Goal: Use online tool/utility: Utilize a website feature to perform a specific function

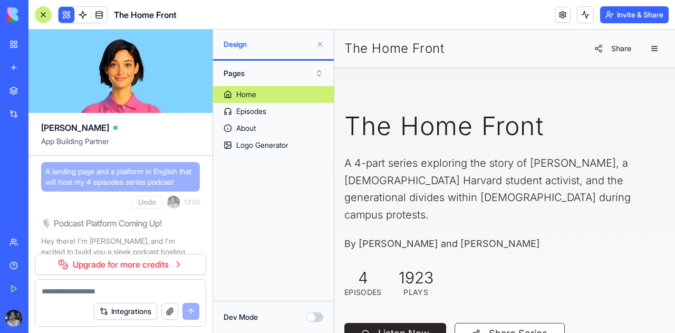
scroll to position [11849, 0]
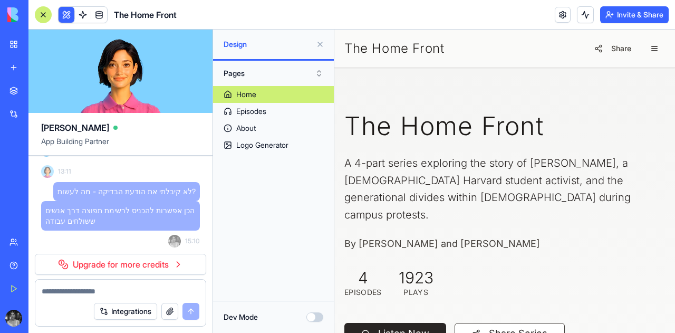
click at [106, 292] on textarea at bounding box center [121, 291] width 158 height 11
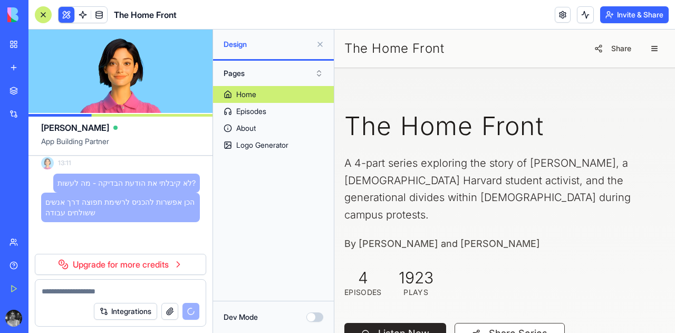
scroll to position [11858, 0]
